Goal: Navigation & Orientation: Find specific page/section

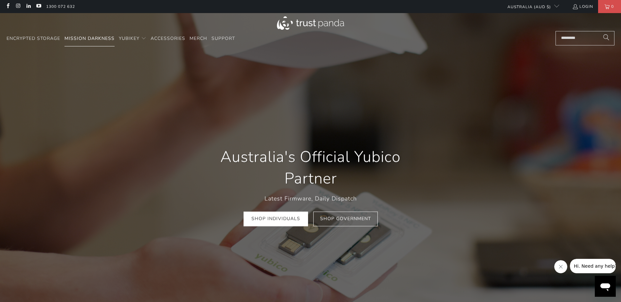
click at [102, 40] on span "Mission Darkness" at bounding box center [89, 38] width 50 height 6
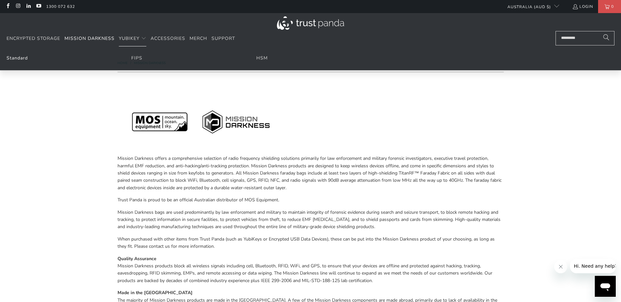
click at [24, 58] on link "Standard" at bounding box center [17, 58] width 21 height 6
